Goal: Register for event/course

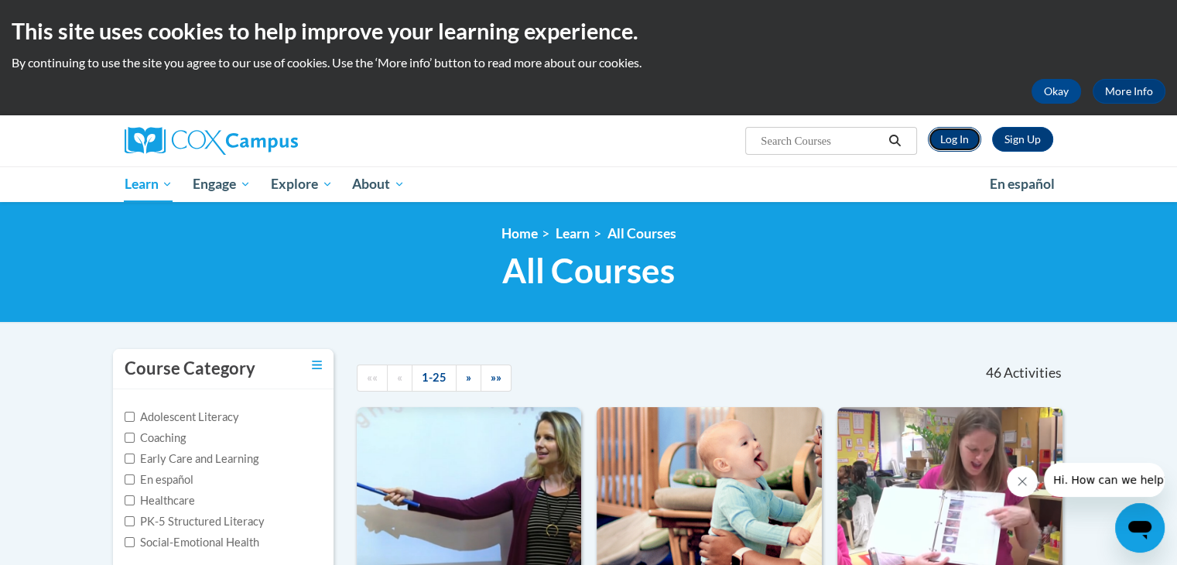
click at [951, 142] on link "Log In" at bounding box center [953, 139] width 53 height 25
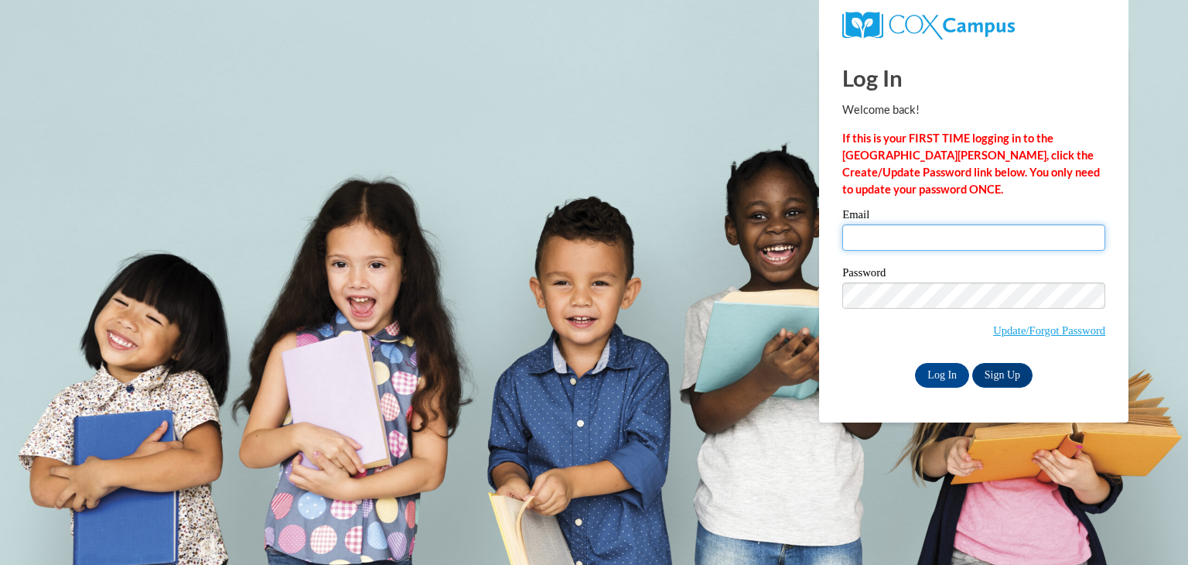
click at [891, 237] on input "Email" at bounding box center [973, 237] width 263 height 26
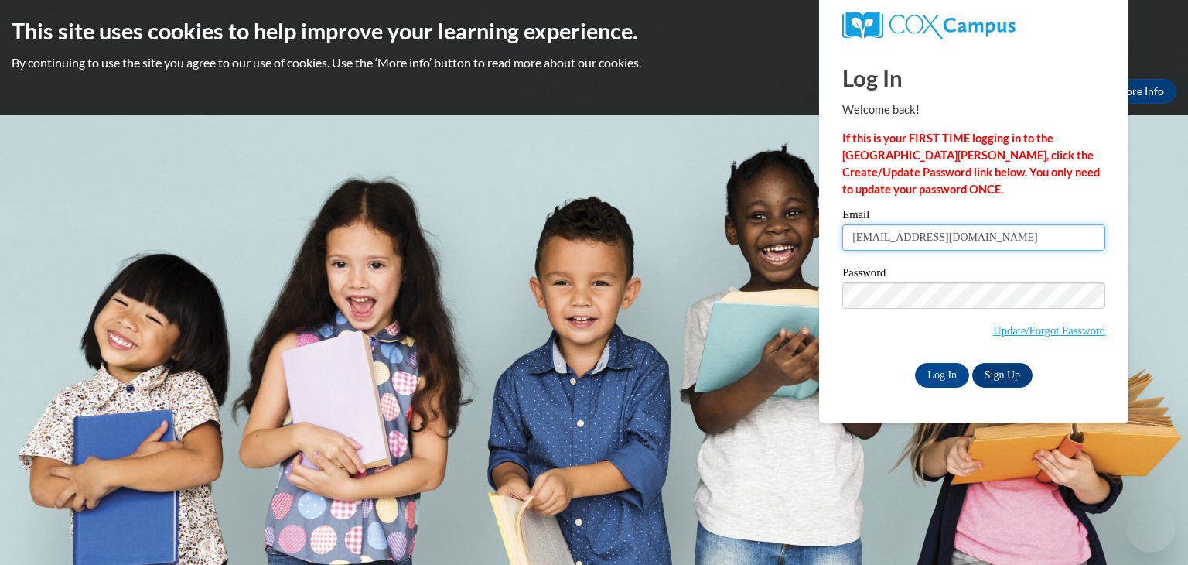
type input "millsal@jefferson.k12.ga.us"
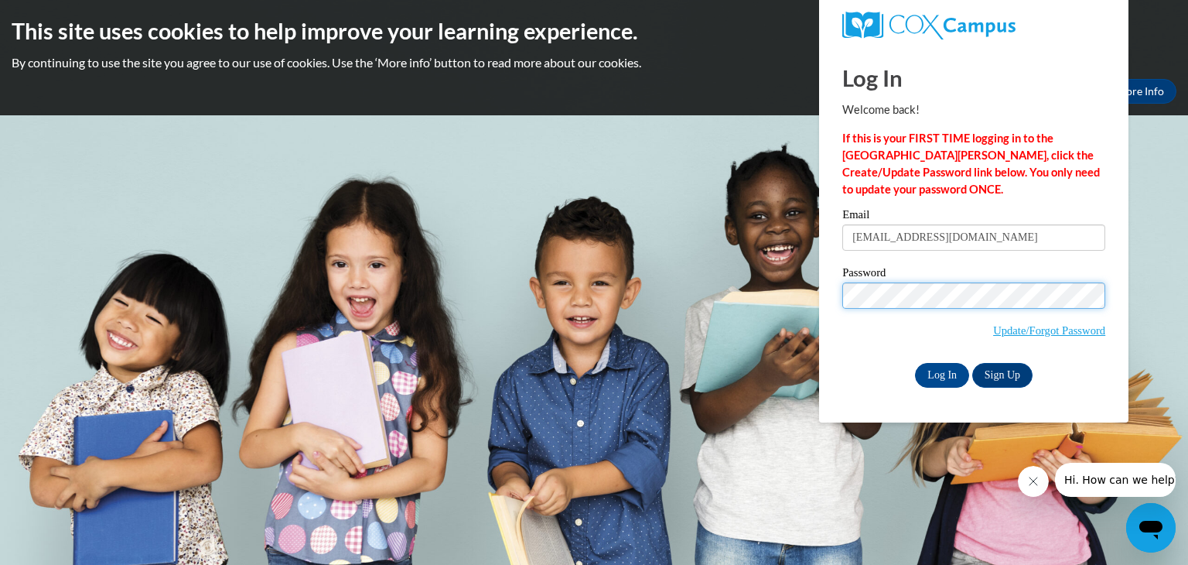
click at [915, 363] on input "Log In" at bounding box center [942, 375] width 54 height 25
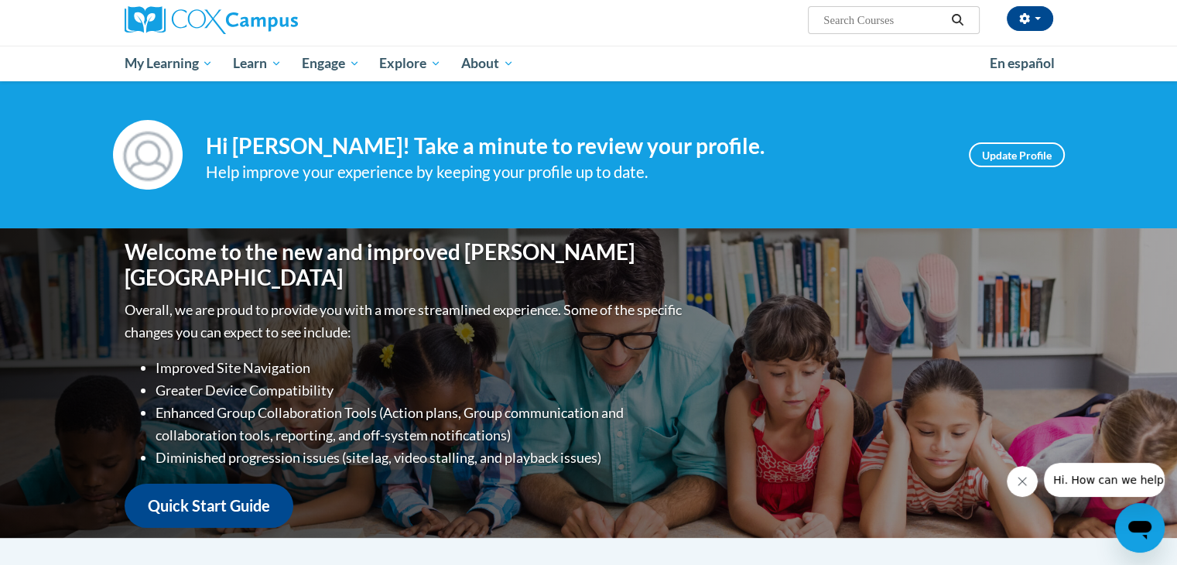
scroll to position [114, 0]
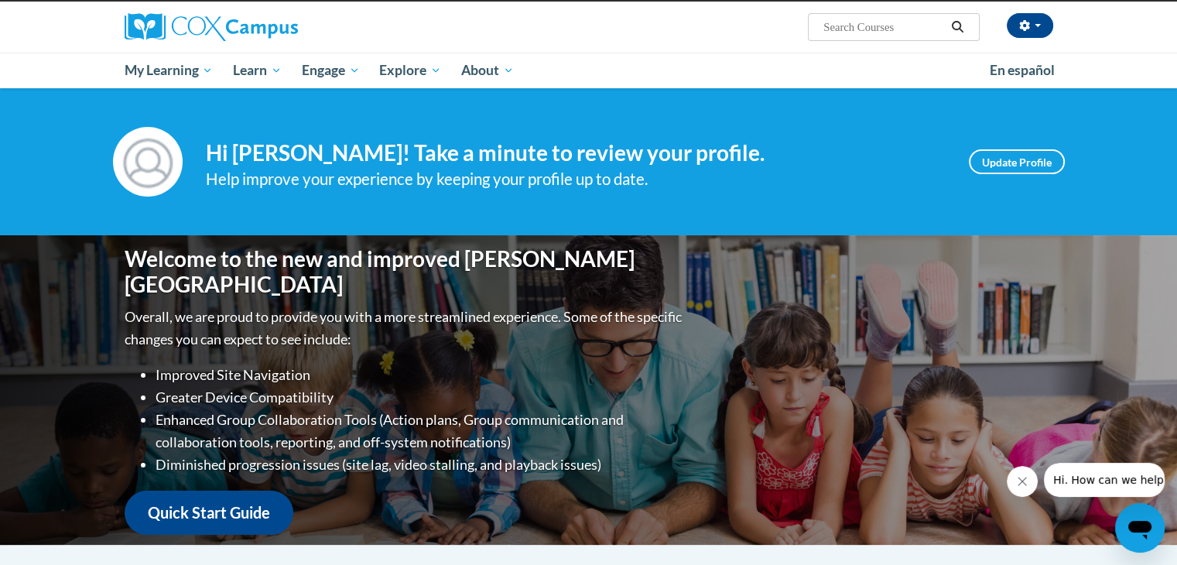
click at [927, 29] on input "Search..." at bounding box center [883, 27] width 124 height 19
type input "data driven instruction"
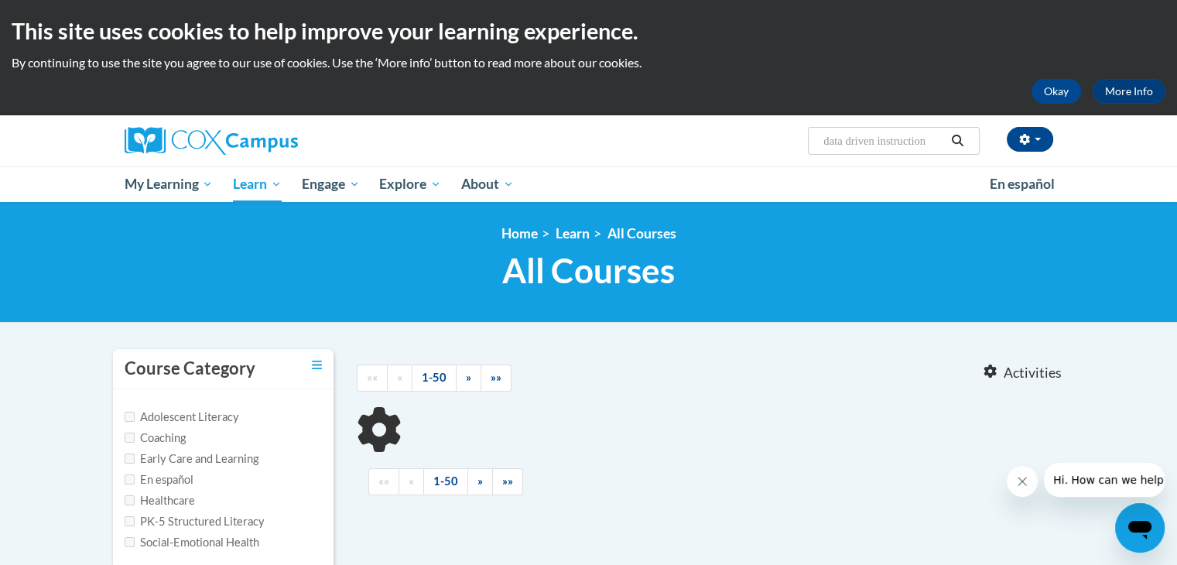
drag, startPoint x: 1174, startPoint y: 118, endPoint x: 1178, endPoint y: 128, distance: 10.8
click at [1176, 128] on html "This site uses cookies to help improve your learning experience. By continuing …" at bounding box center [588, 282] width 1177 height 565
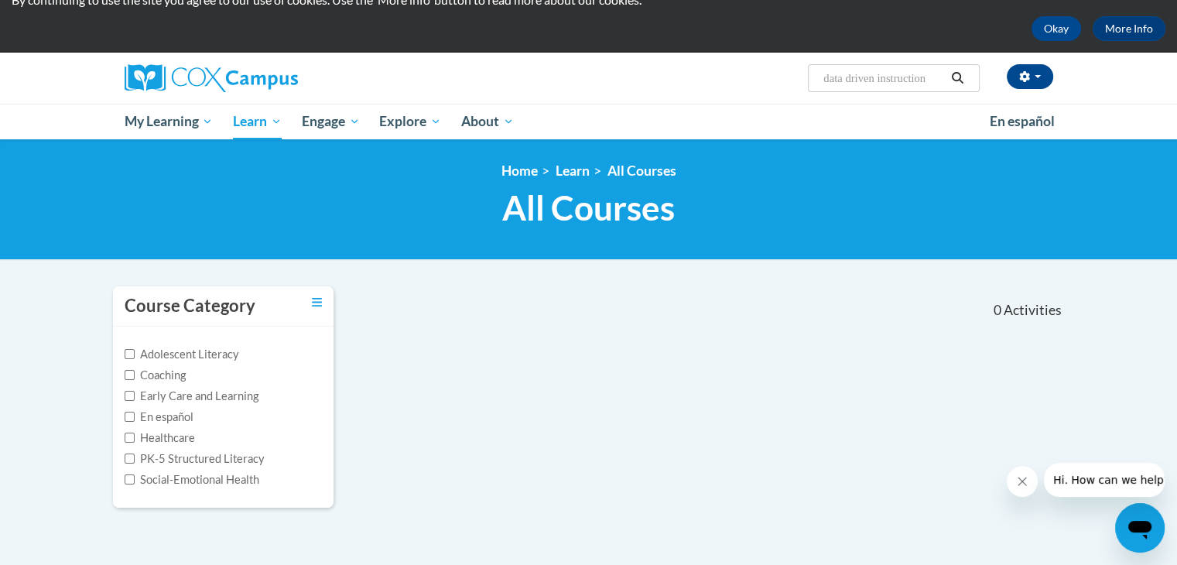
scroll to position [65, 0]
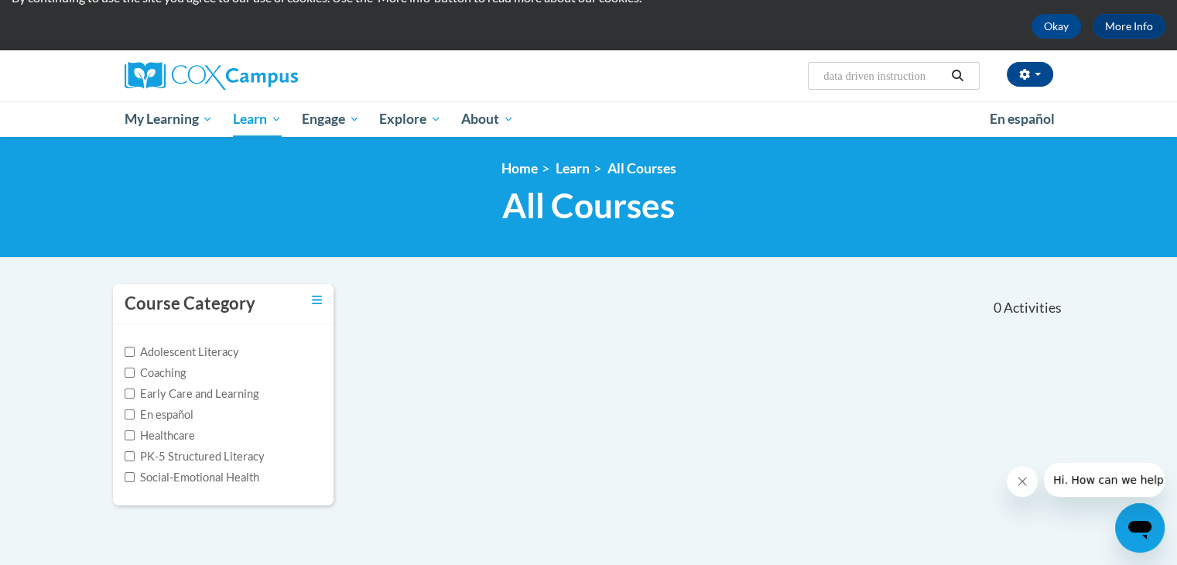
click at [941, 75] on input "data driven instruction" at bounding box center [883, 76] width 124 height 19
type input "data driven instruction training"
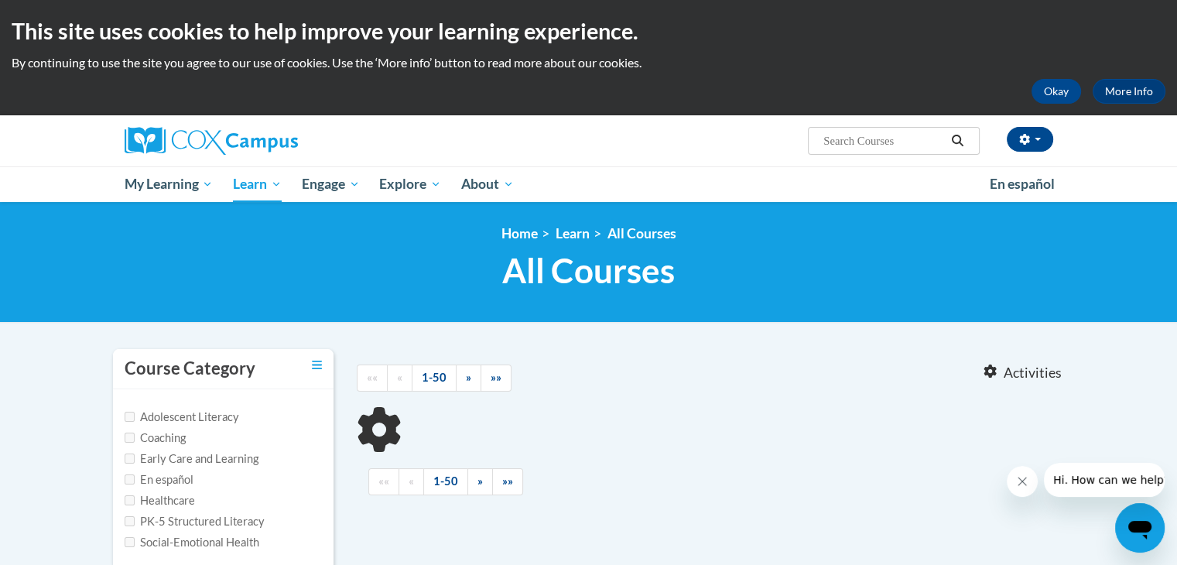
type input "data driven instruction training"
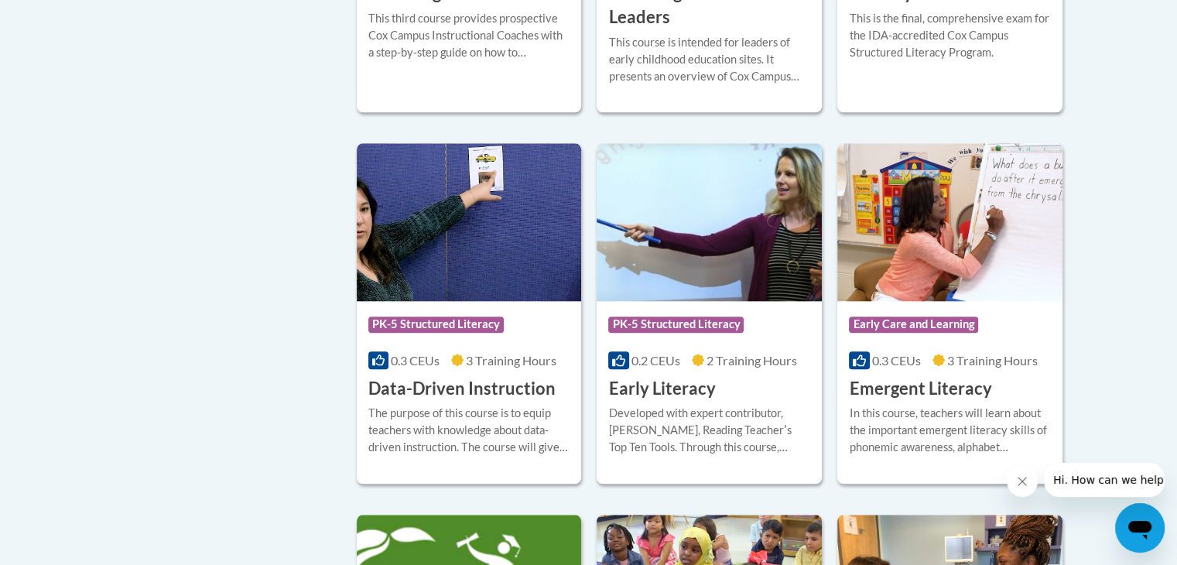
scroll to position [1527, 0]
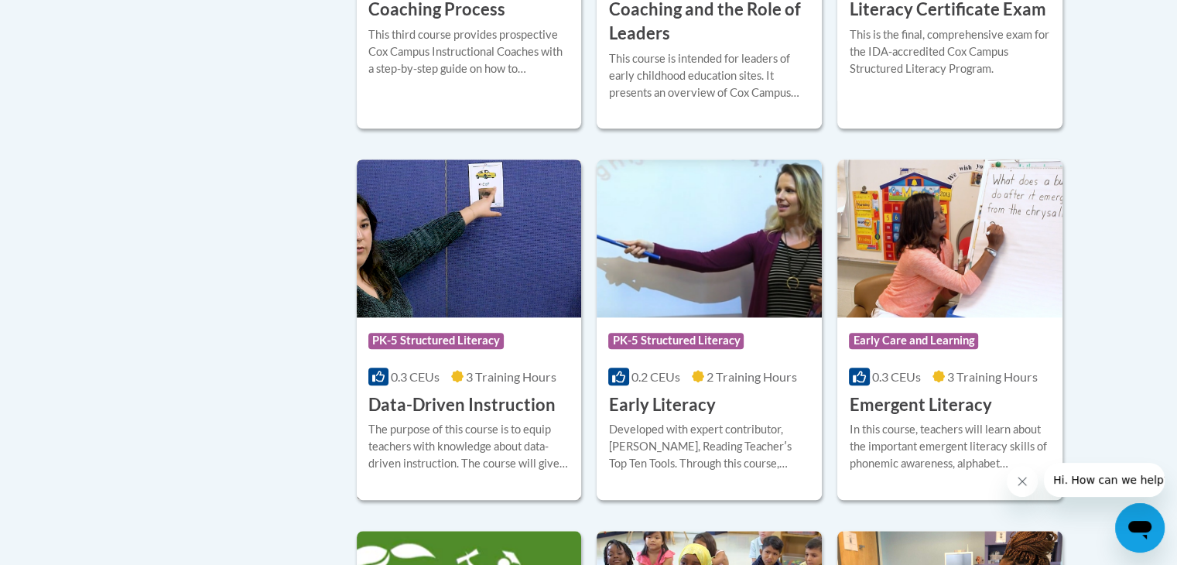
click at [463, 417] on h3 "Data-Driven Instruction" at bounding box center [461, 405] width 187 height 24
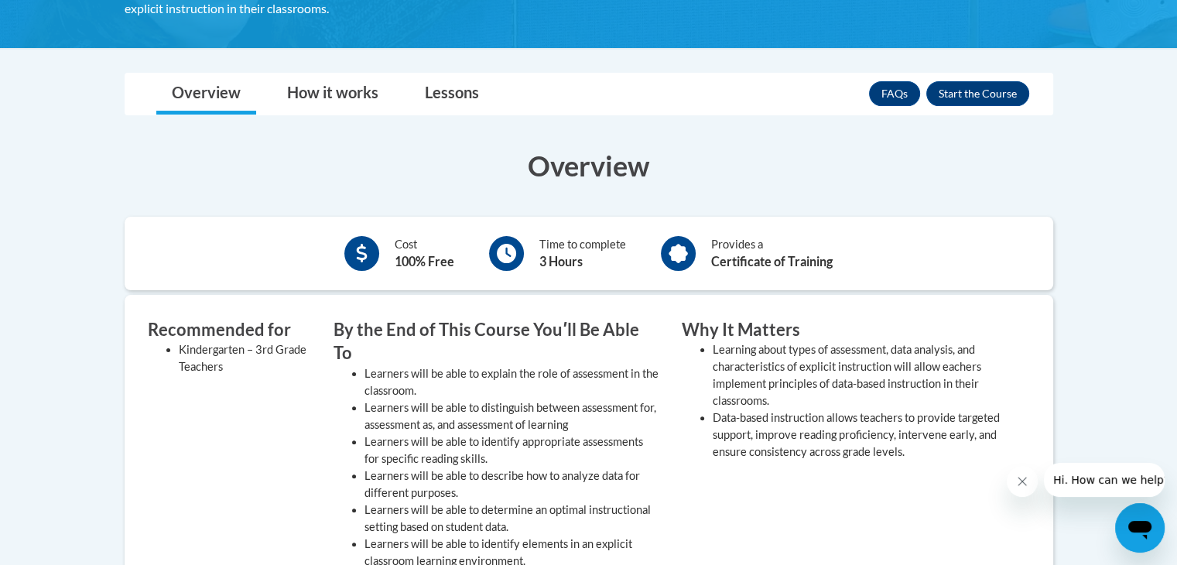
scroll to position [334, 0]
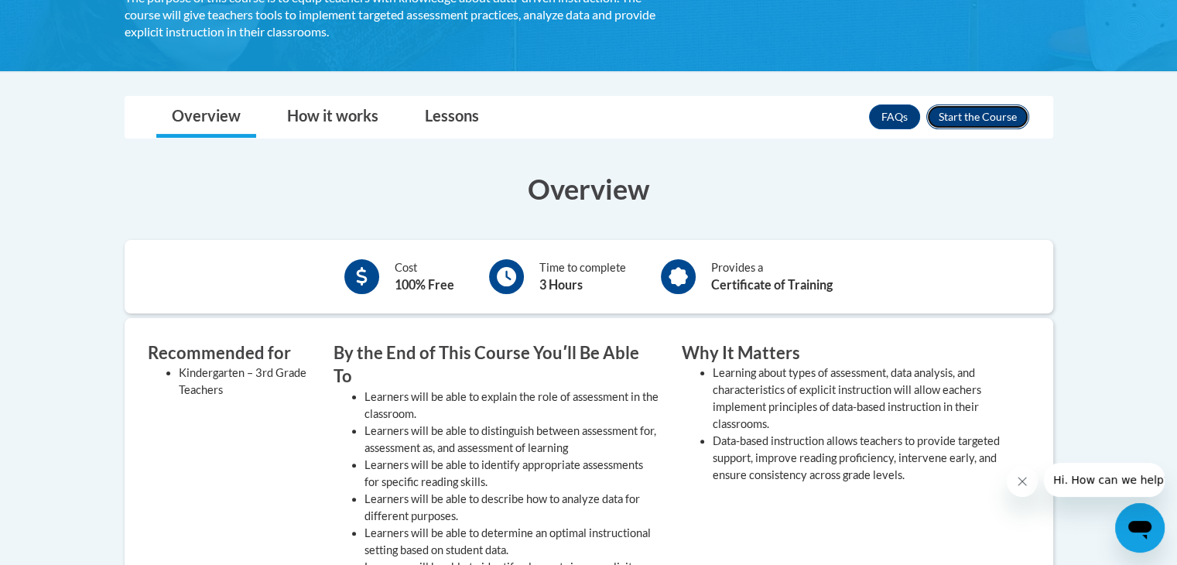
click at [1018, 114] on button "Enroll" at bounding box center [977, 116] width 103 height 25
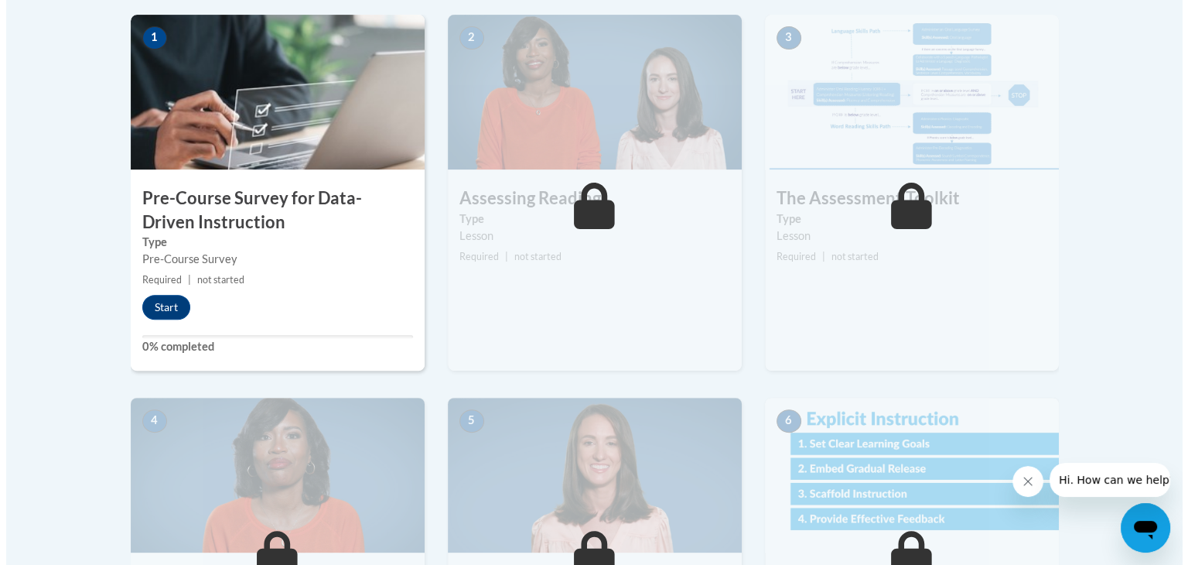
scroll to position [490, 0]
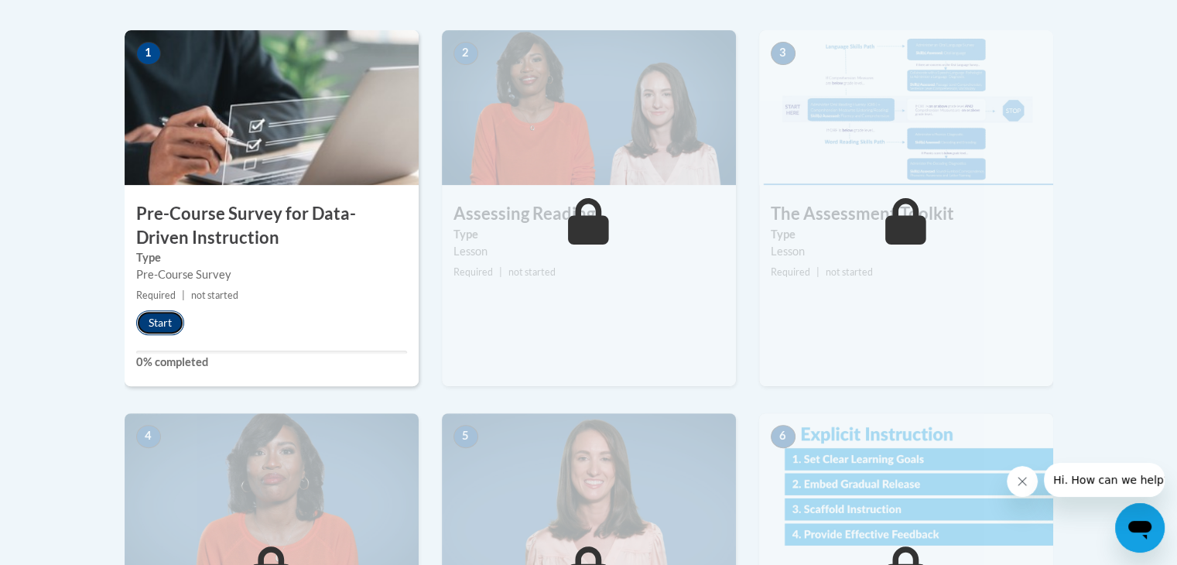
click at [152, 330] on button "Start" at bounding box center [160, 322] width 48 height 25
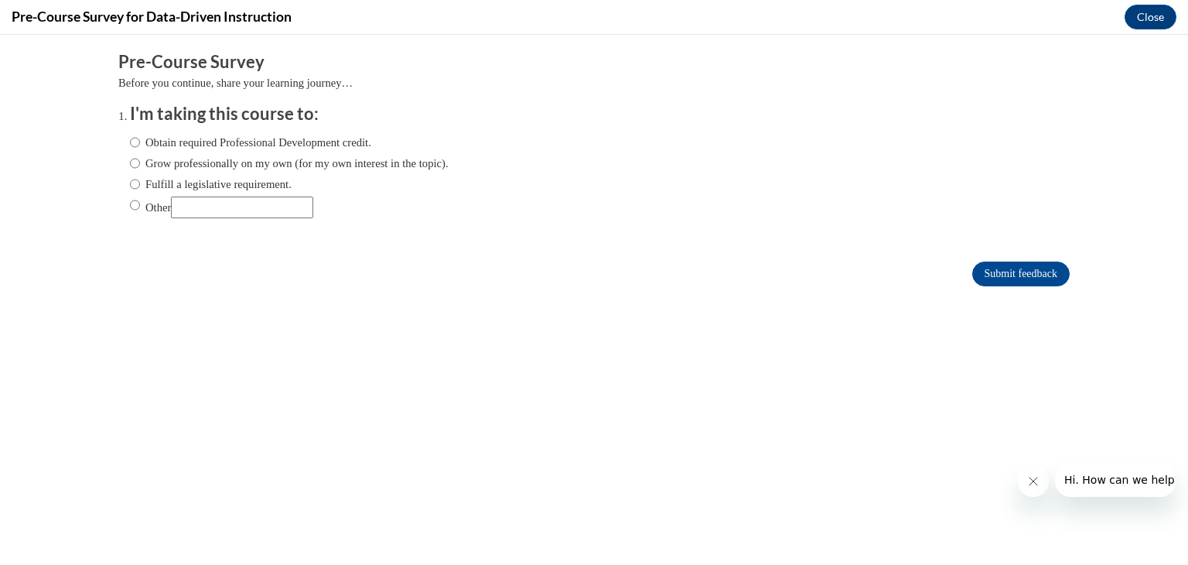
scroll to position [0, 0]
click at [130, 167] on label "Grow professionally on my own (for my own interest in the topic)." at bounding box center [289, 163] width 319 height 17
click at [130, 167] on input "Grow professionally on my own (for my own interest in the topic)." at bounding box center [135, 163] width 10 height 17
radio input "true"
click at [985, 267] on input "Submit feedback" at bounding box center [1020, 273] width 97 height 25
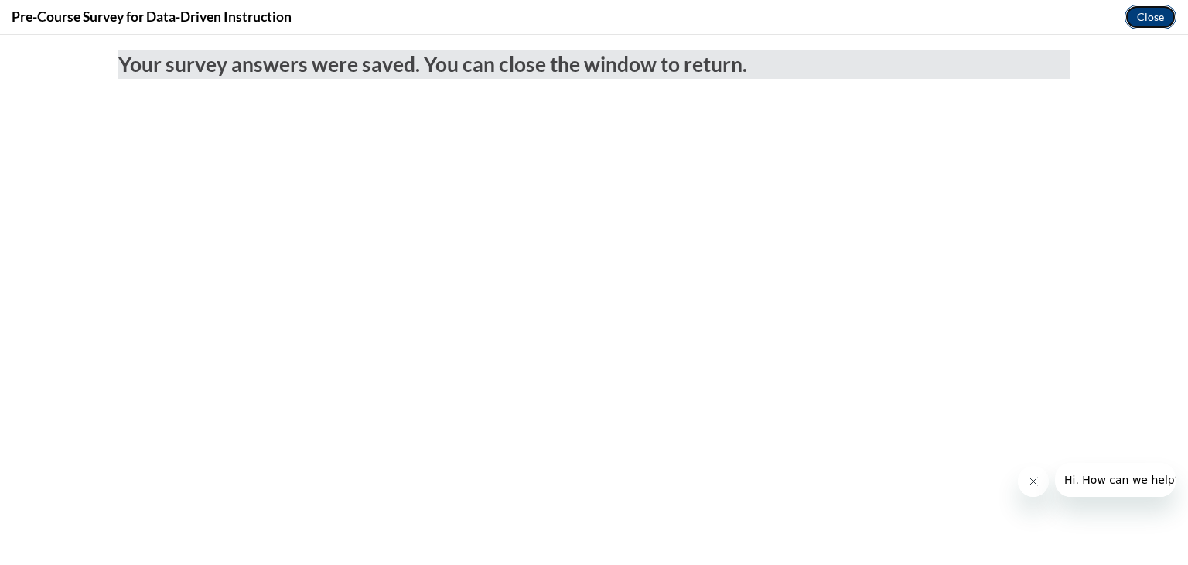
click at [1151, 21] on button "Close" at bounding box center [1151, 17] width 52 height 25
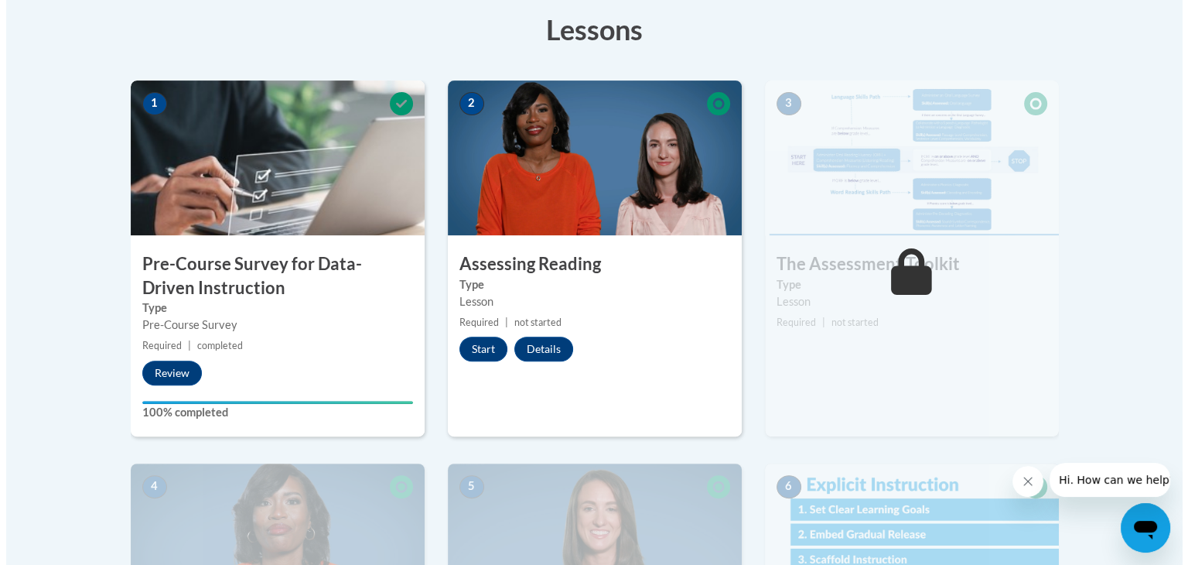
scroll to position [425, 0]
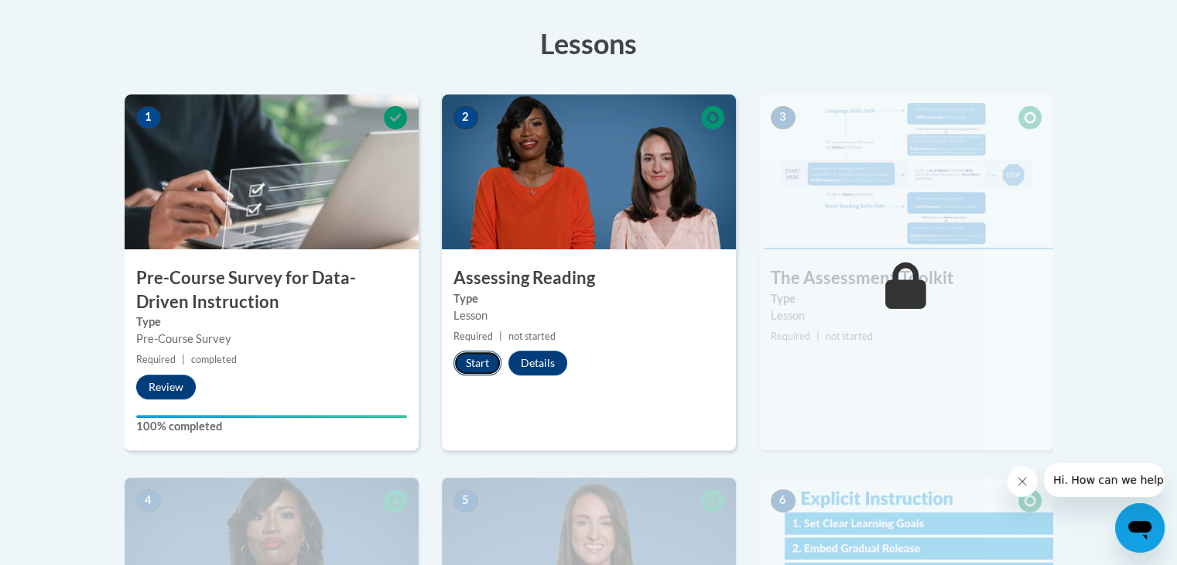
click at [476, 351] on button "Start" at bounding box center [477, 362] width 48 height 25
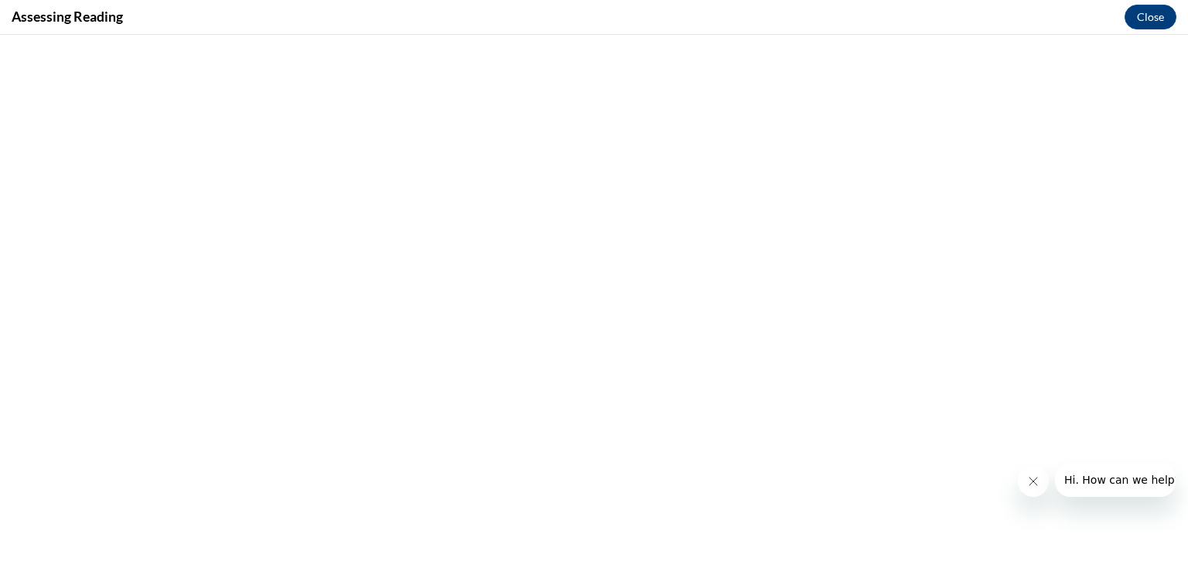
click at [1031, 485] on icon "Close message from company" at bounding box center [1032, 481] width 12 height 12
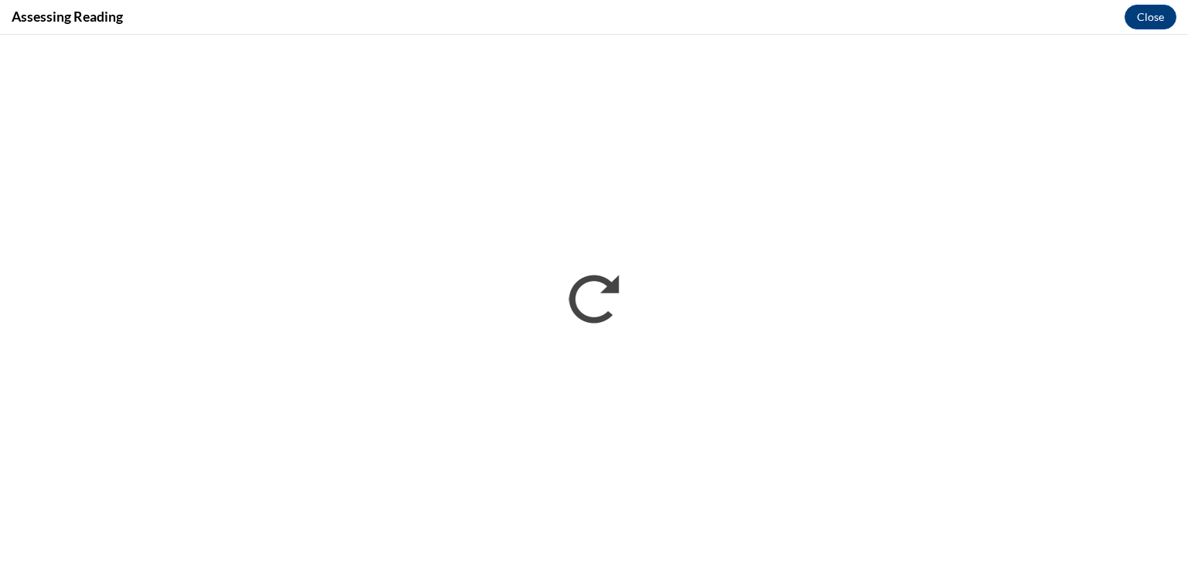
scroll to position [0, 0]
